Goal: Navigation & Orientation: Find specific page/section

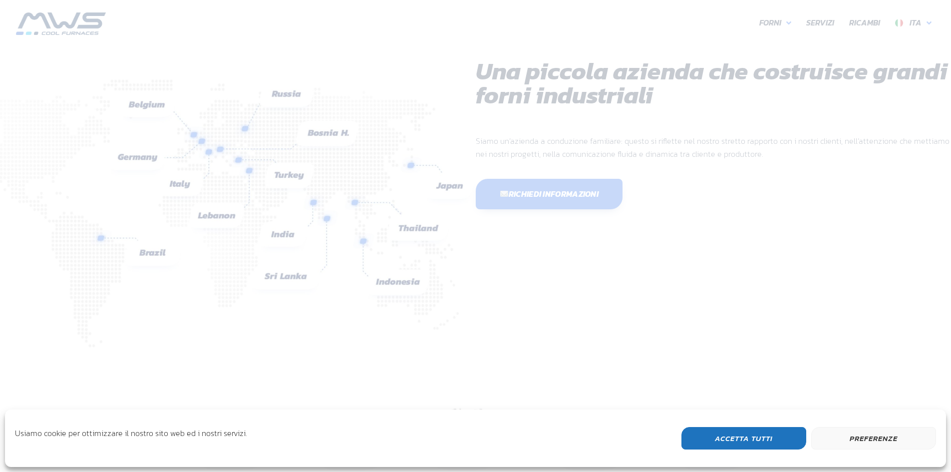
scroll to position [266, 599]
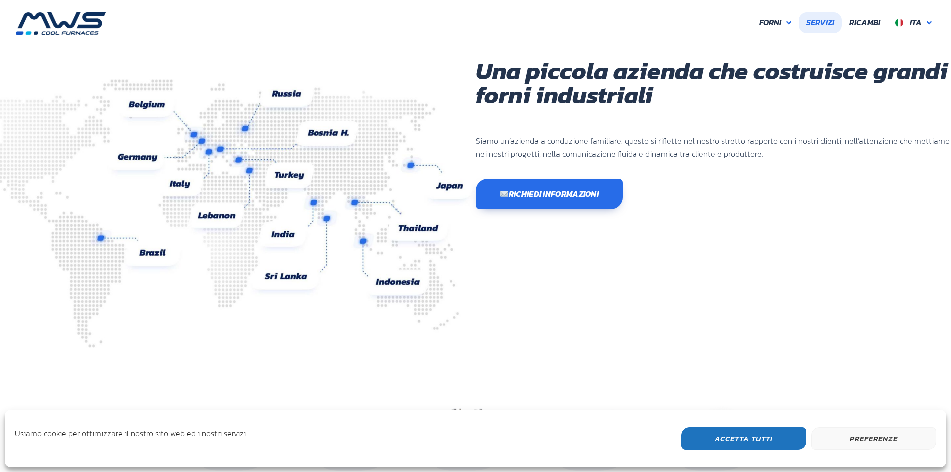
click at [817, 20] on span "Servizi" at bounding box center [821, 22] width 28 height 13
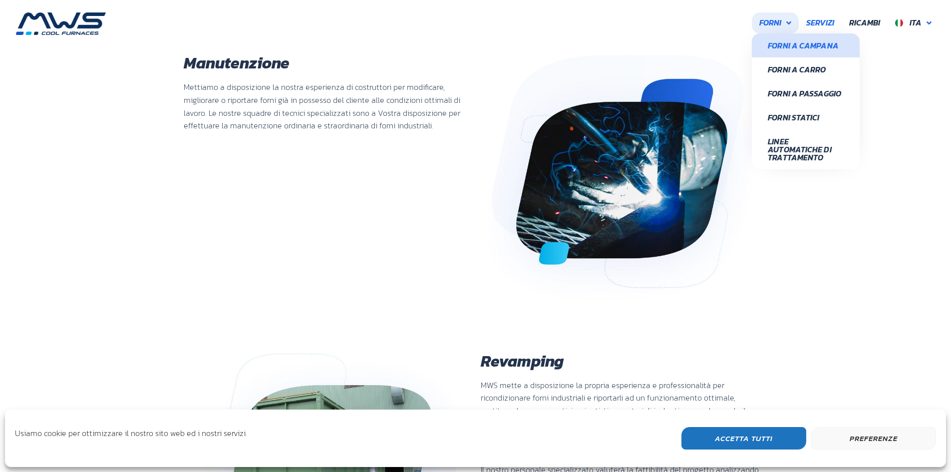
click at [772, 48] on span "Forni a Campana" at bounding box center [806, 45] width 76 height 8
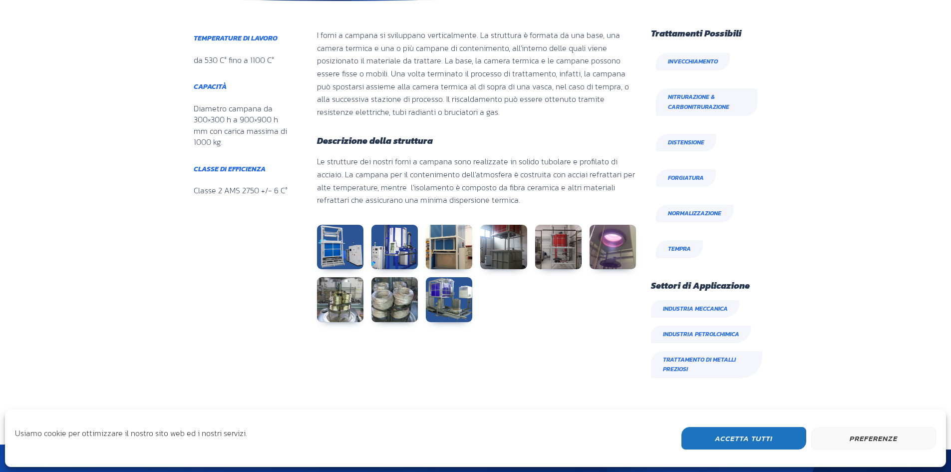
scroll to position [400, 0]
